Goal: Information Seeking & Learning: Learn about a topic

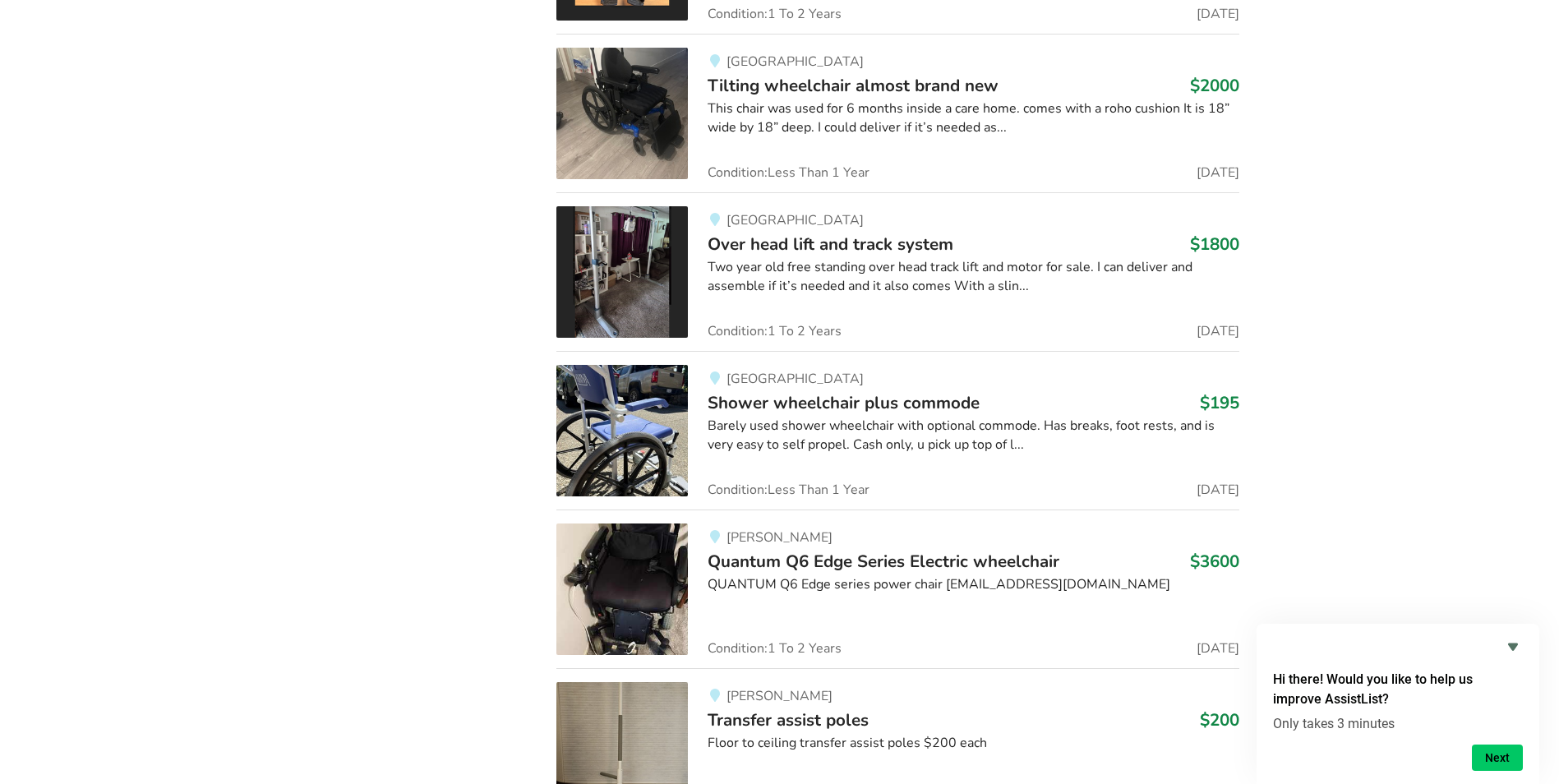
scroll to position [7109, 0]
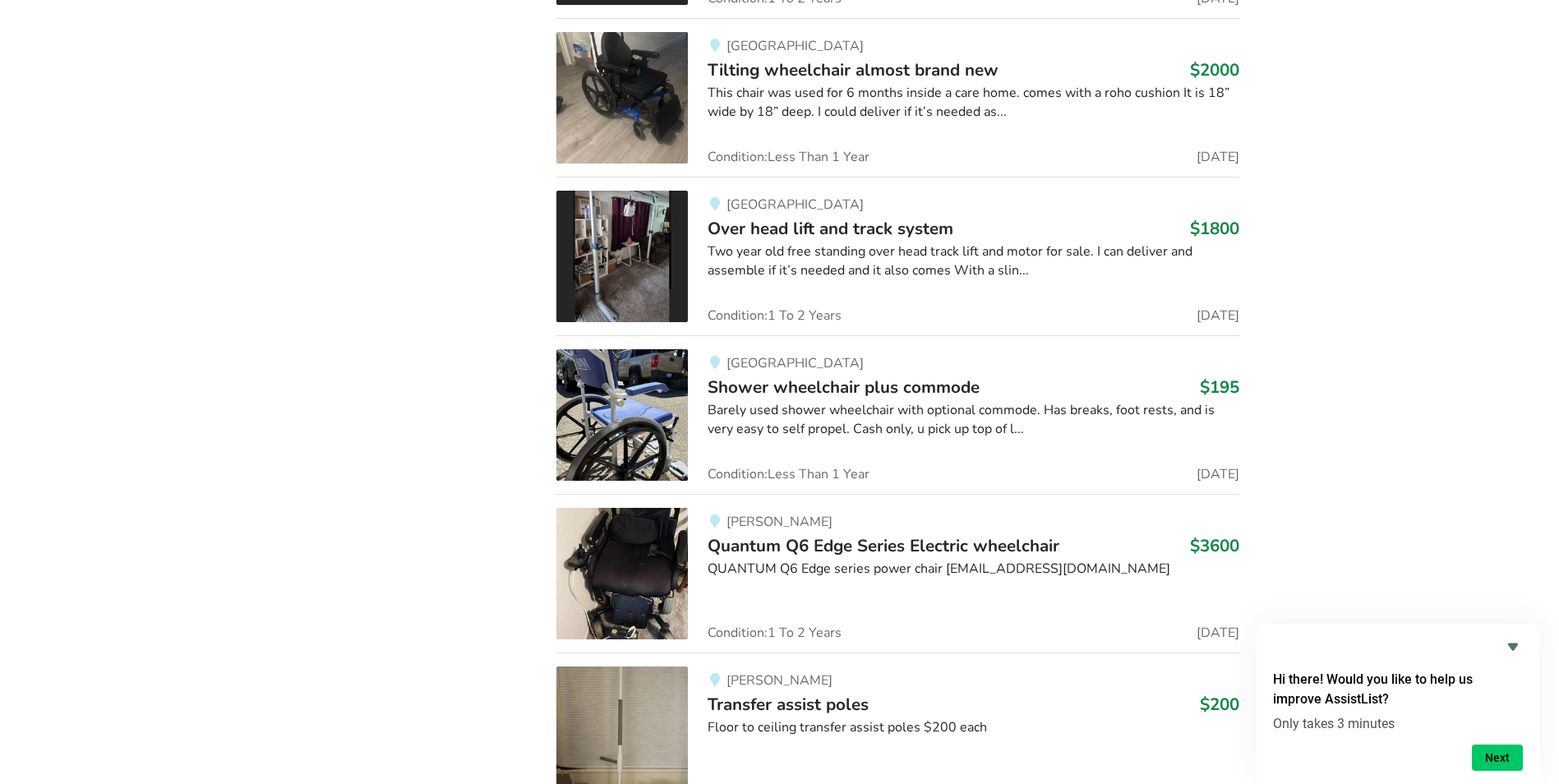
click at [612, 408] on img at bounding box center [622, 415] width 132 height 132
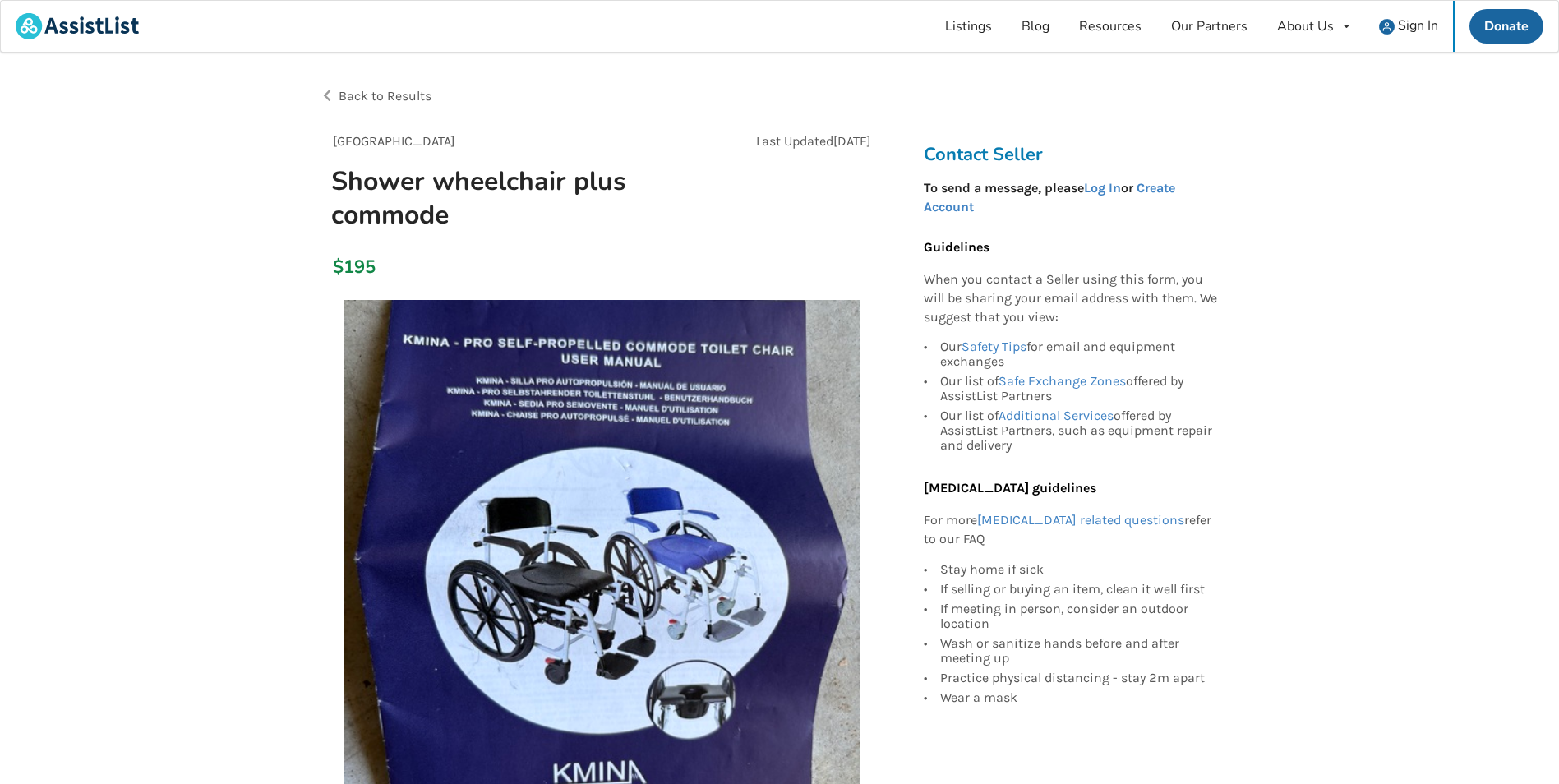
scroll to position [247, 0]
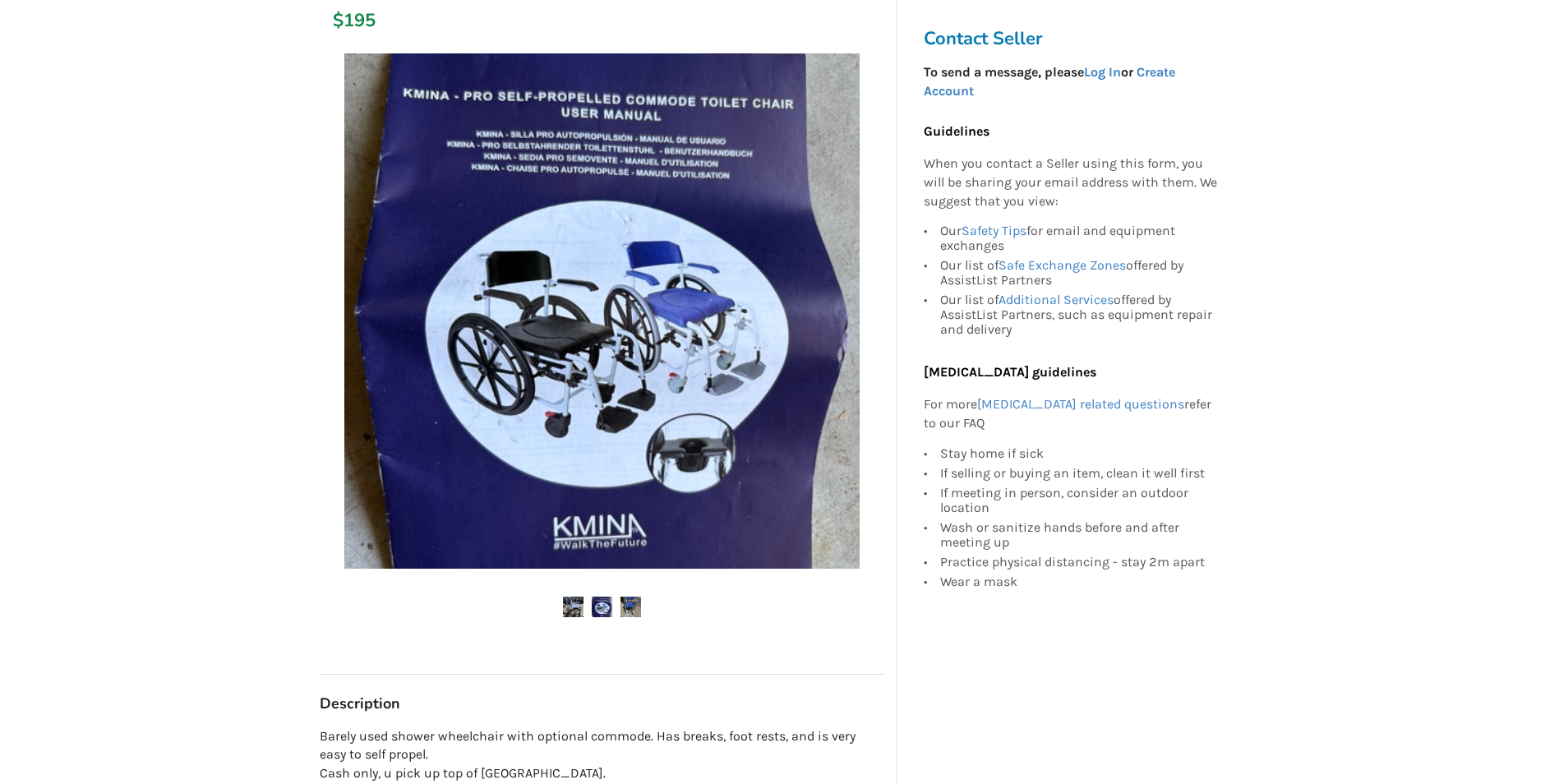
click at [563, 608] on img at bounding box center [573, 607] width 21 height 21
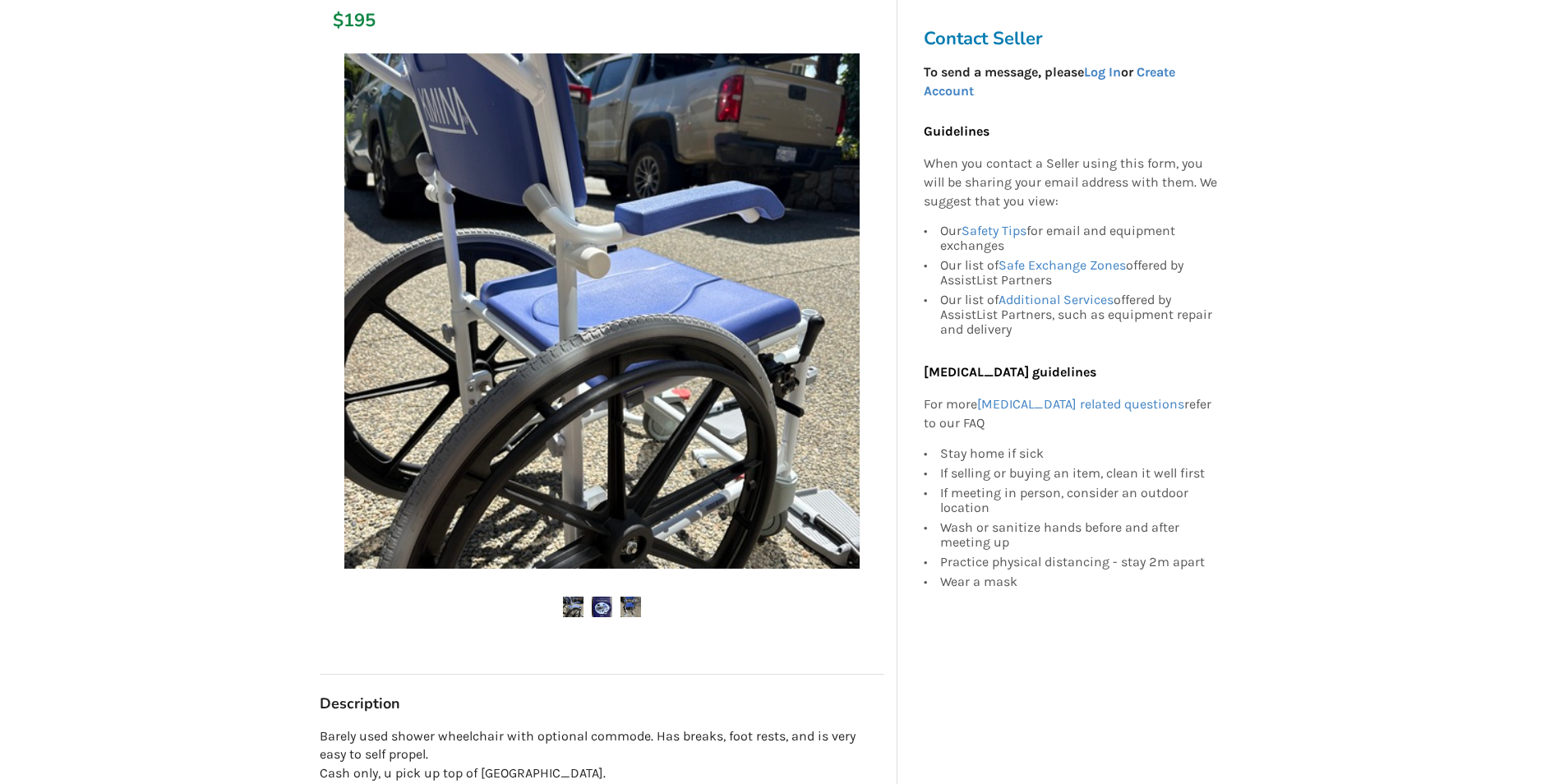
click at [620, 602] on ul at bounding box center [602, 608] width 565 height 22
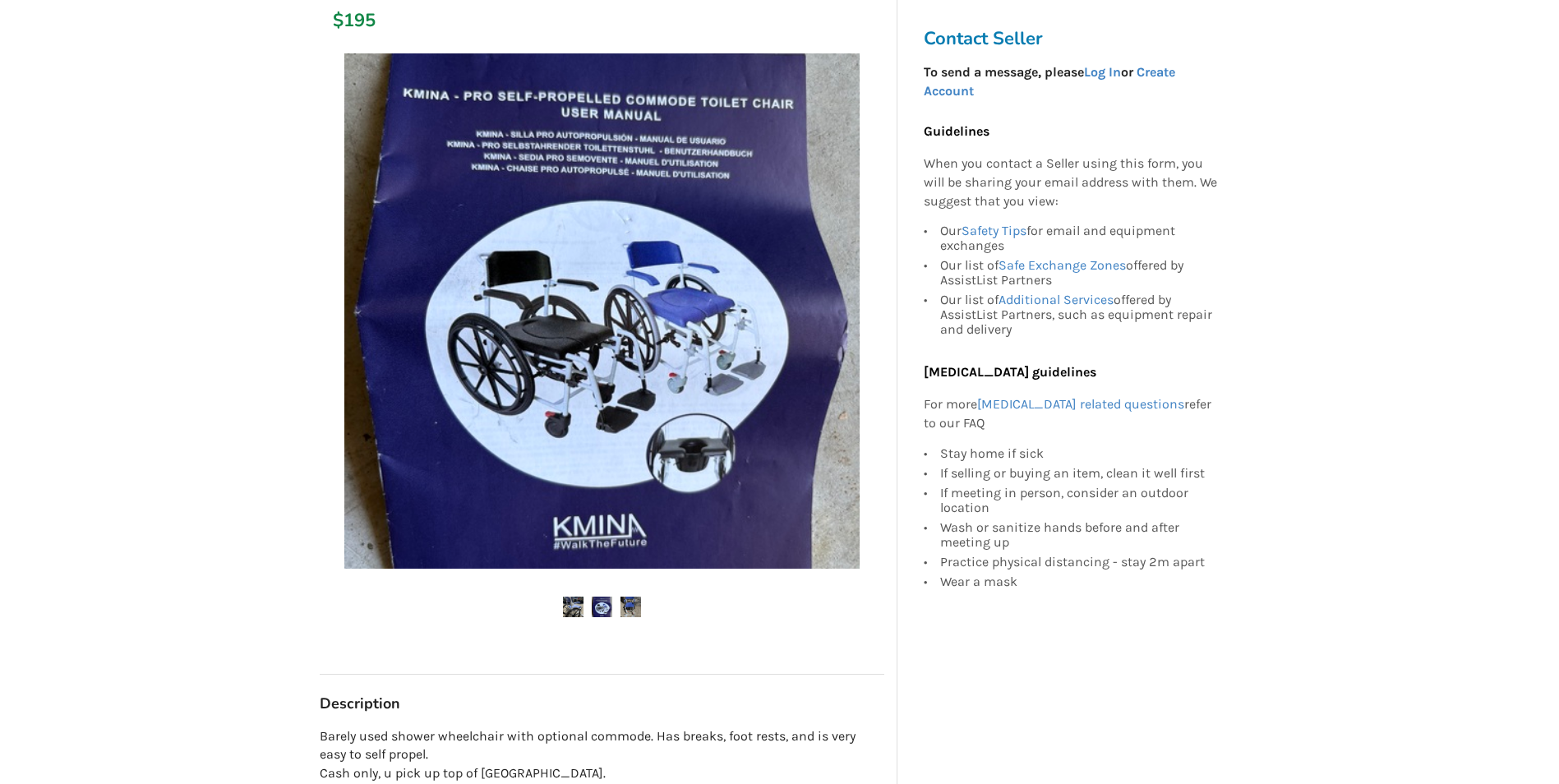
click at [623, 613] on img at bounding box center [631, 607] width 21 height 21
click at [597, 611] on img at bounding box center [602, 607] width 21 height 21
click at [632, 608] on img at bounding box center [631, 607] width 21 height 21
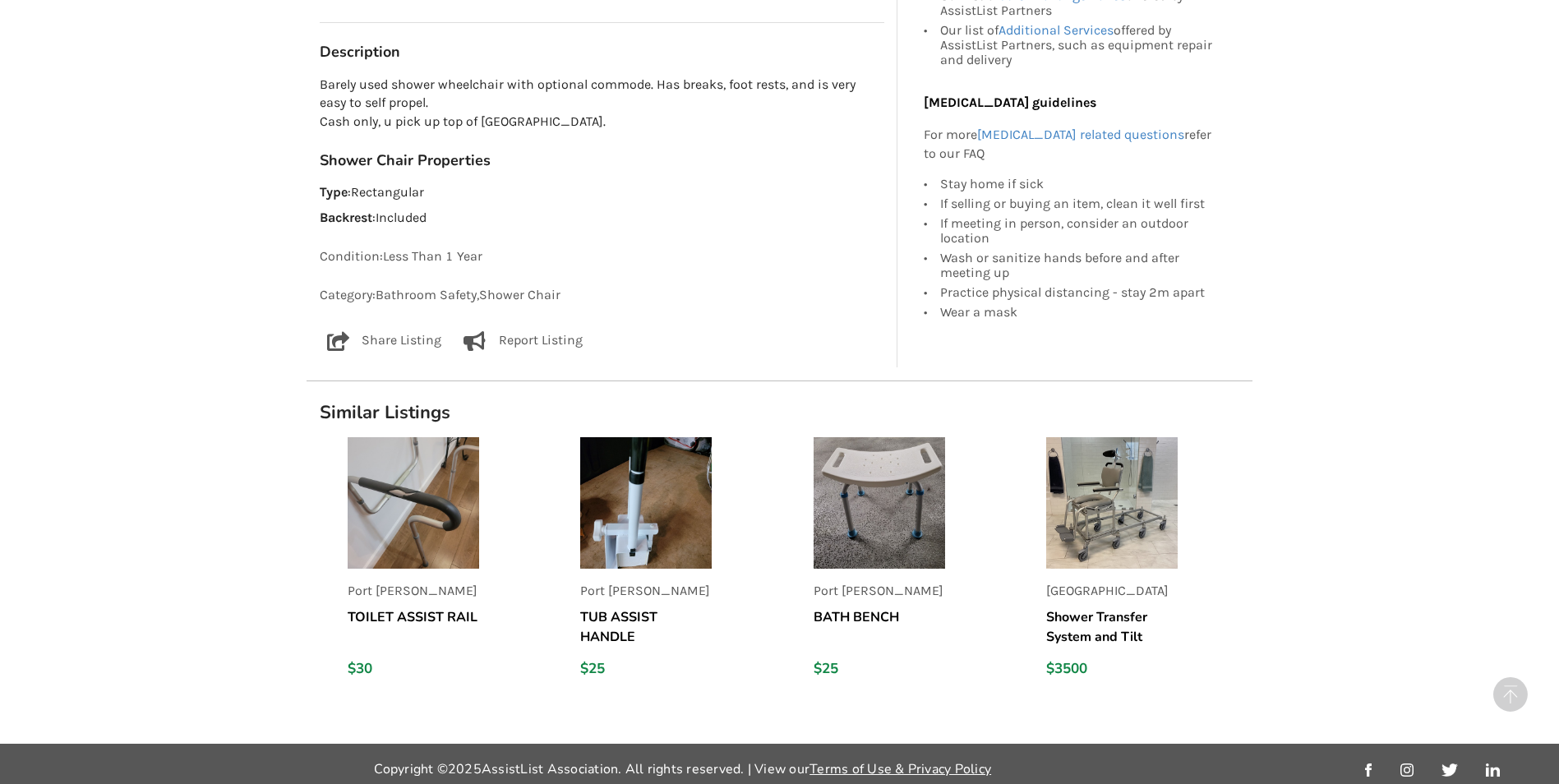
scroll to position [907, 0]
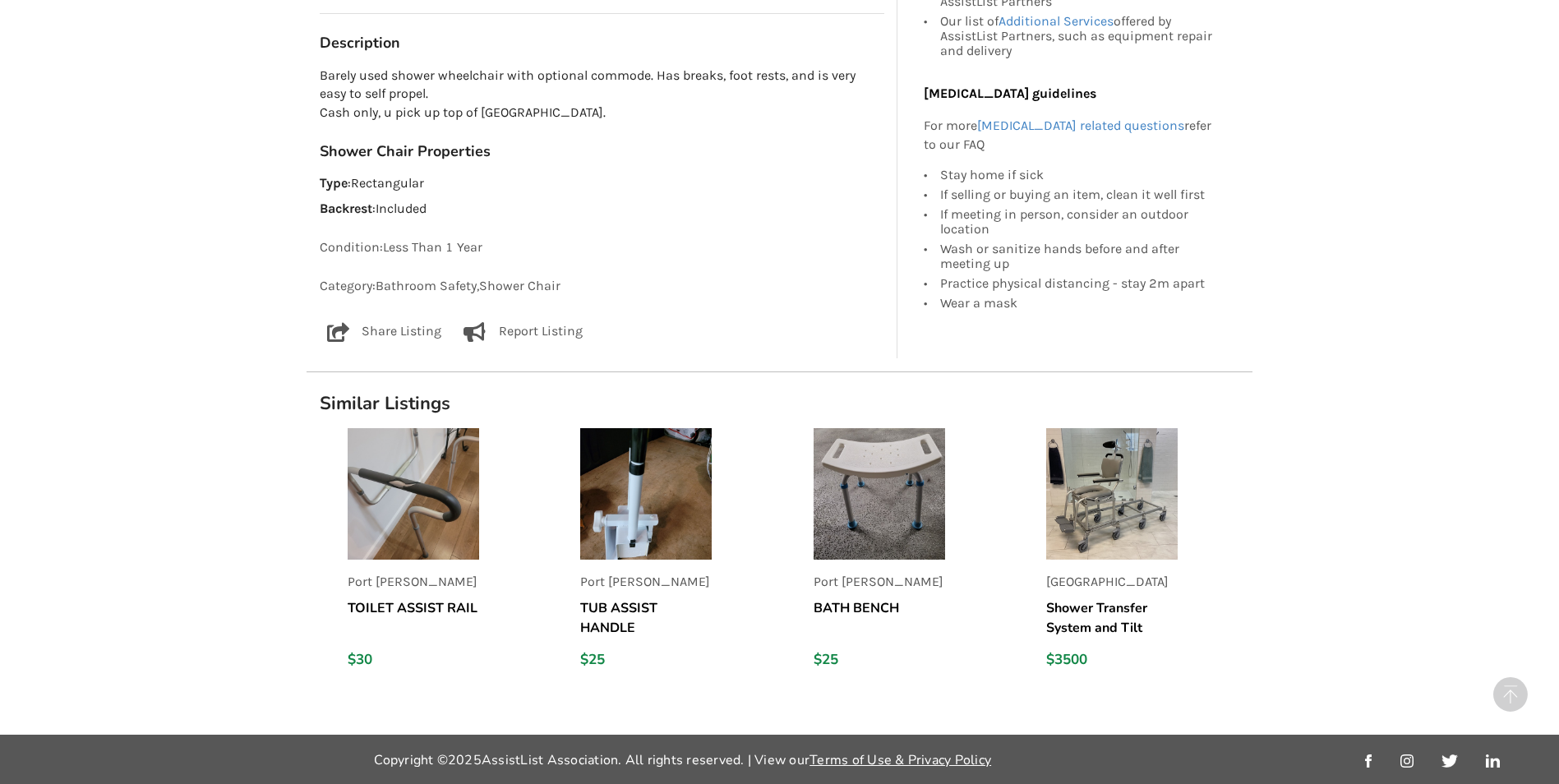
click at [1099, 618] on h5 "Shower Transfer System and Tilt Commode all-in-one" at bounding box center [1112, 618] width 132 height 40
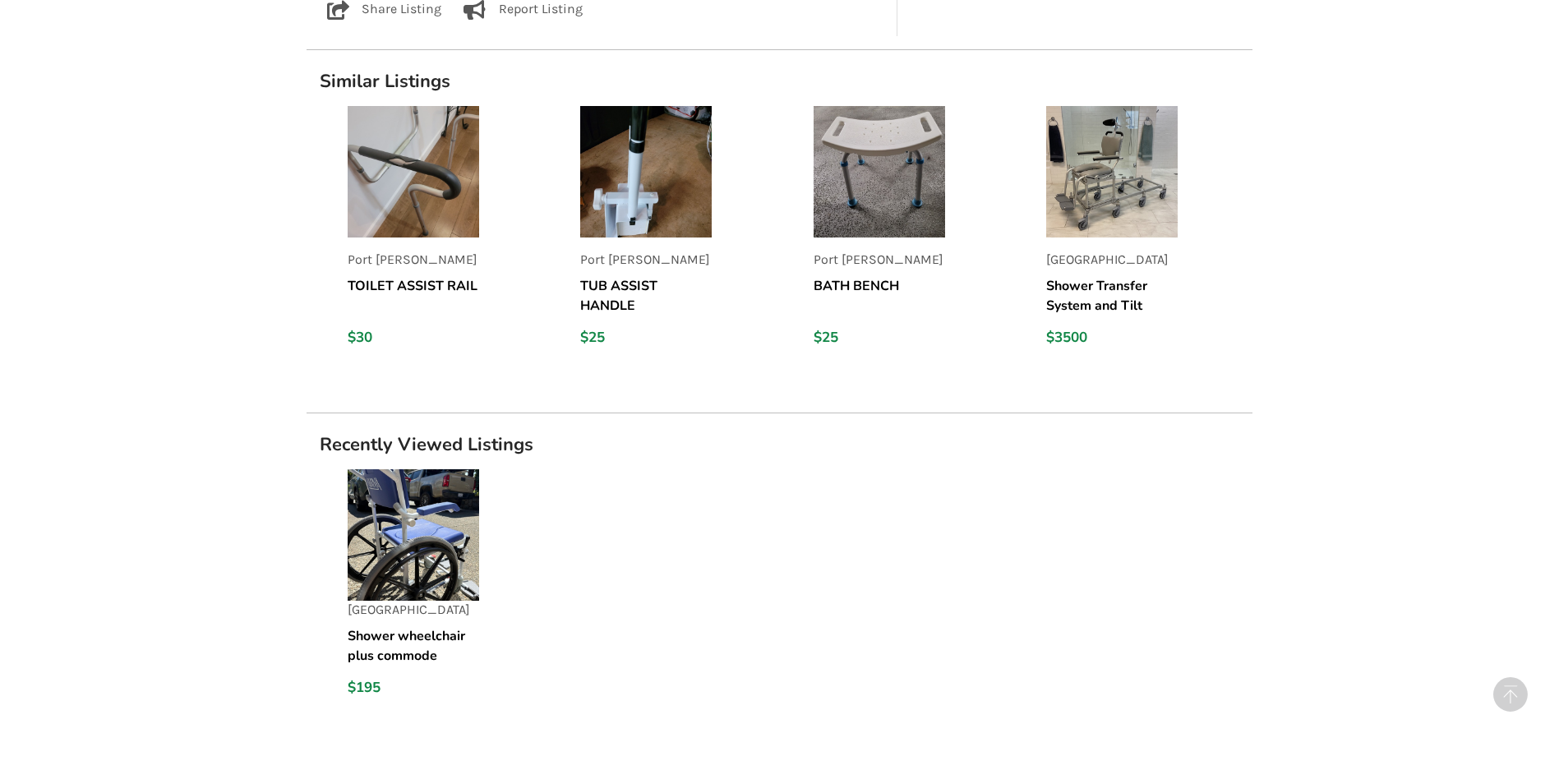
scroll to position [2130, 0]
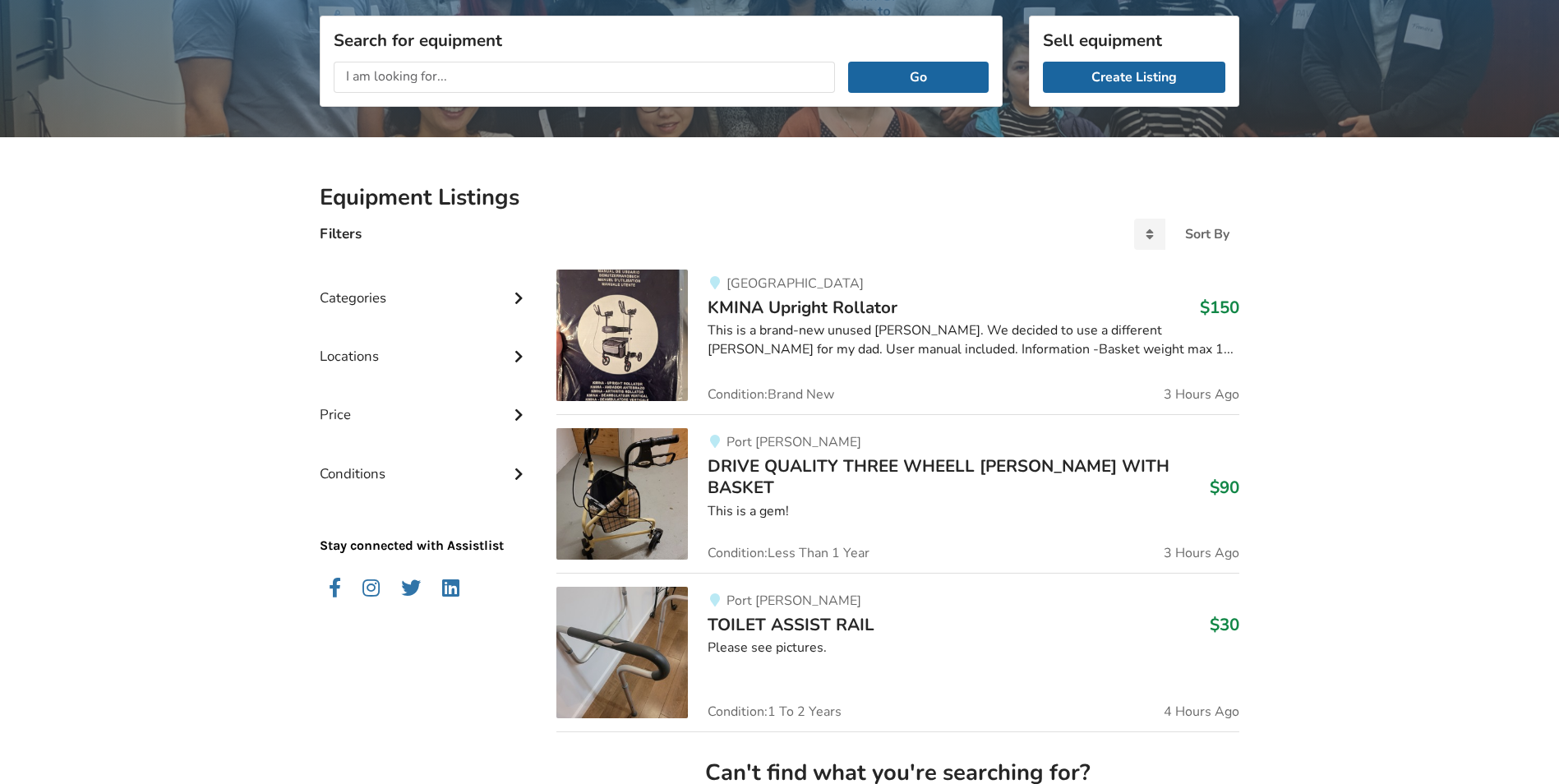
scroll to position [382, 0]
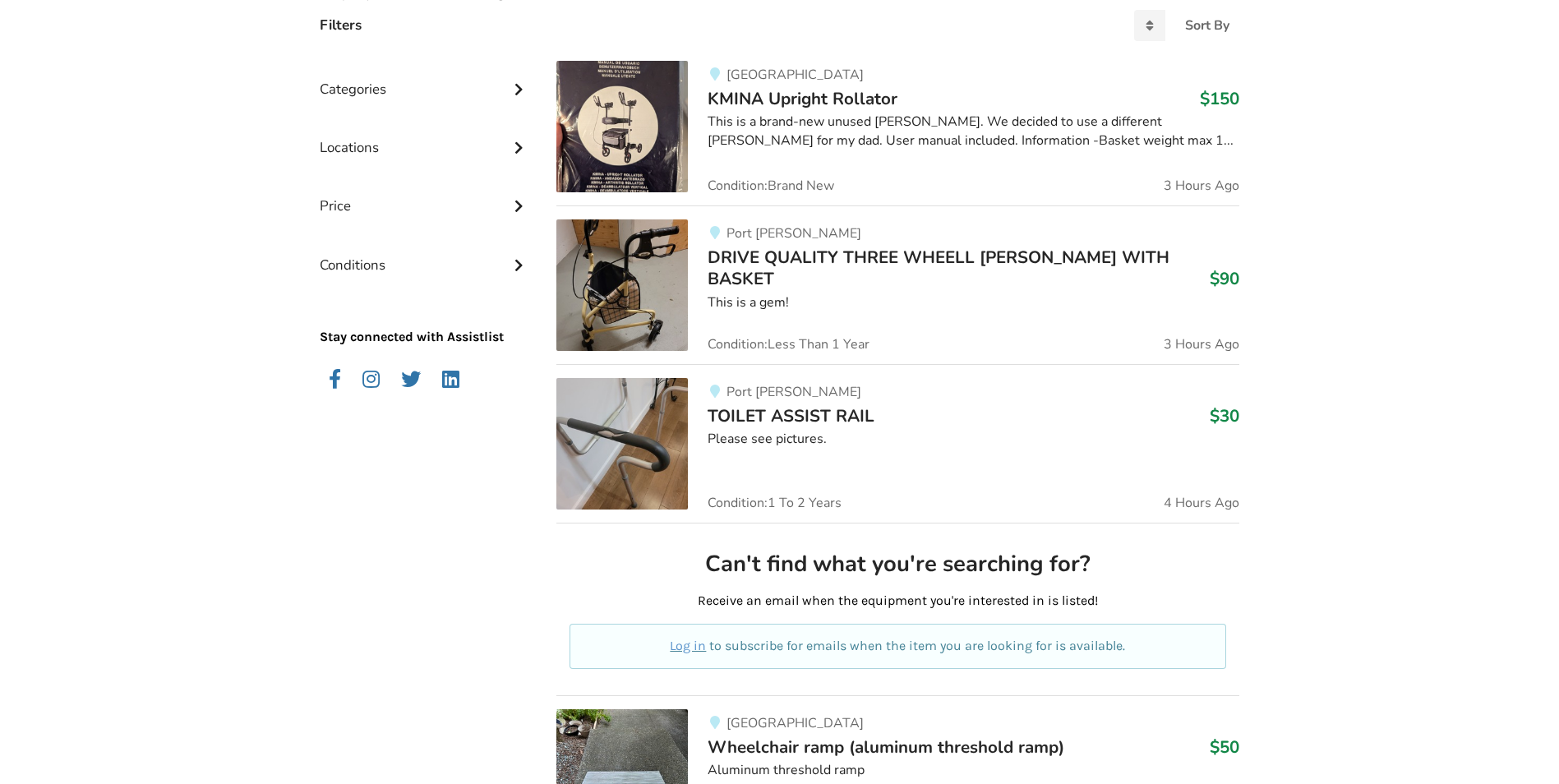
click at [517, 88] on icon at bounding box center [519, 87] width 17 height 14
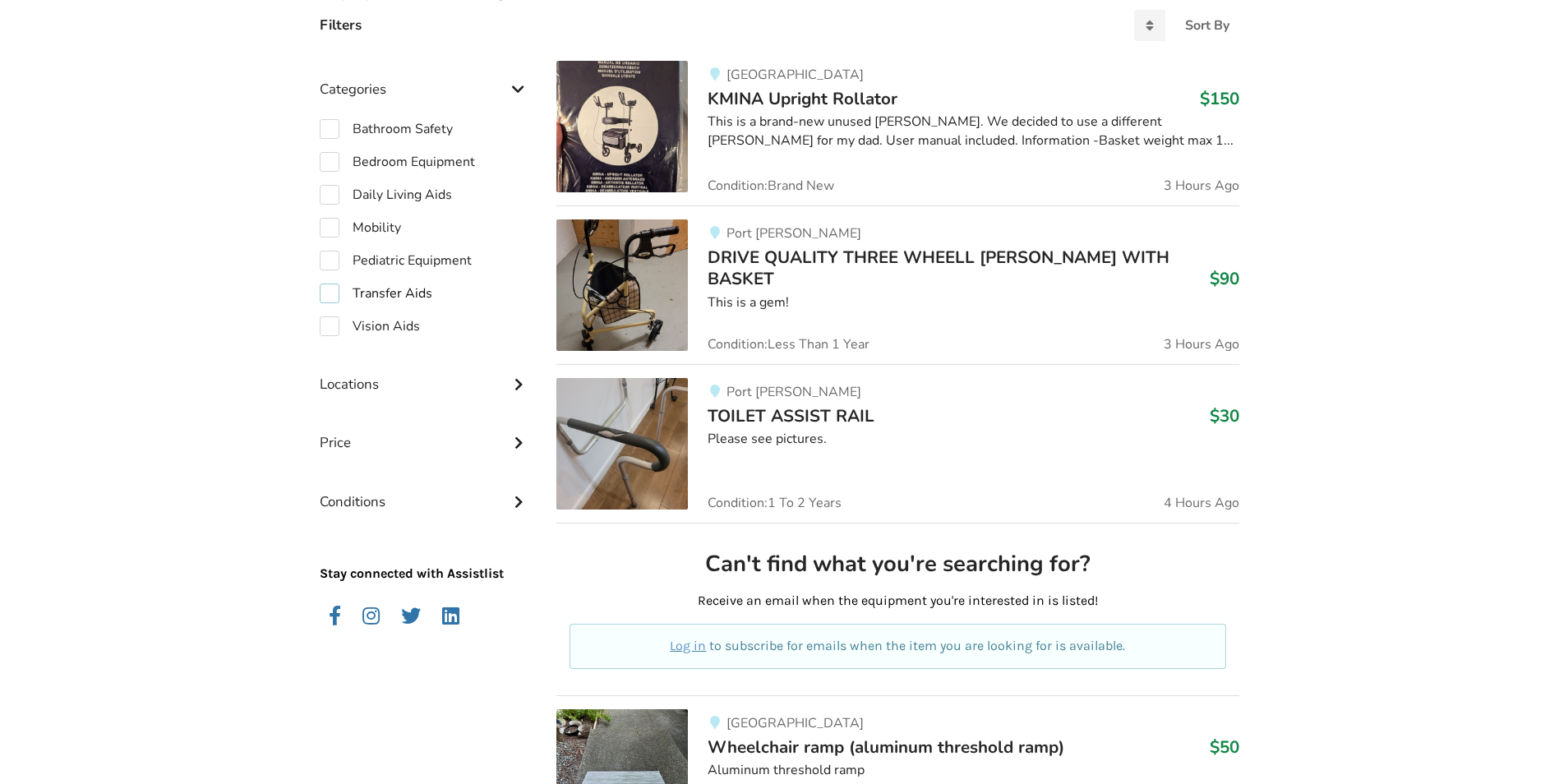
click at [409, 296] on label "Transfer Aids" at bounding box center [376, 294] width 113 height 20
checkbox input "true"
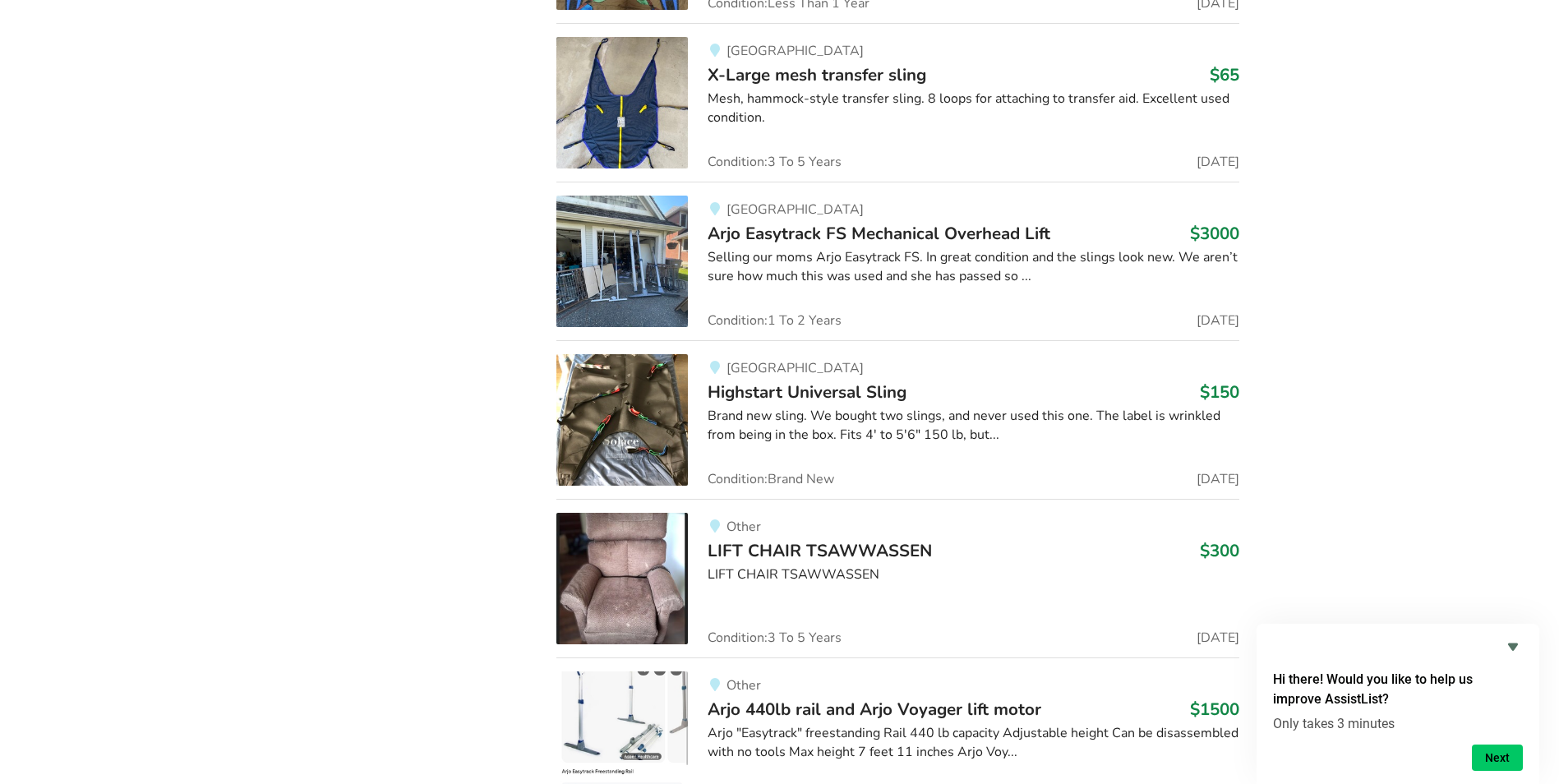
scroll to position [7727, 0]
